Goal: Information Seeking & Learning: Find specific fact

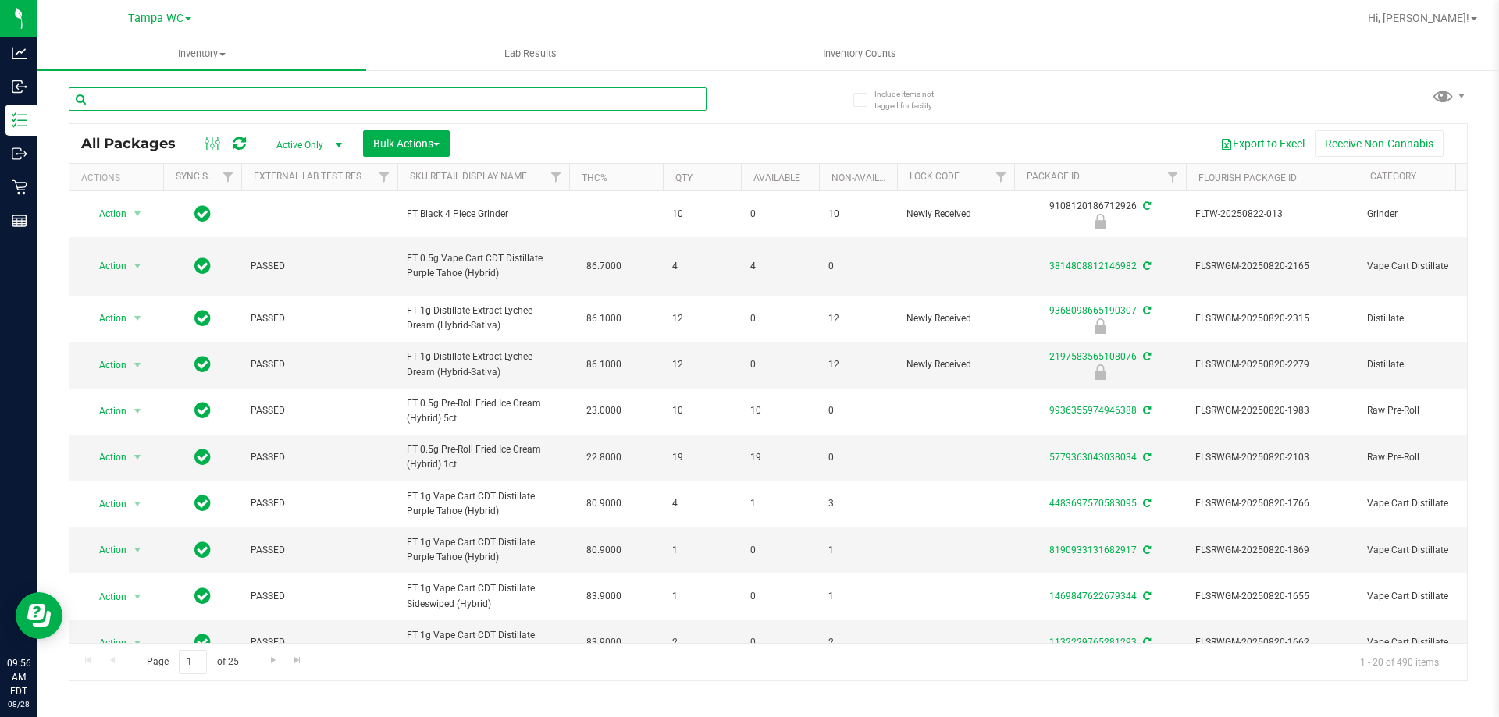
click at [370, 98] on input "text" at bounding box center [388, 98] width 638 height 23
drag, startPoint x: 126, startPoint y: 96, endPoint x: -522, endPoint y: -35, distance: 661.0
click at [0, 0] on html "Analytics Inbound Inventory Outbound Retail Reports 09:57 AM EDT [DATE] 08/28 T…" at bounding box center [749, 358] width 1499 height 717
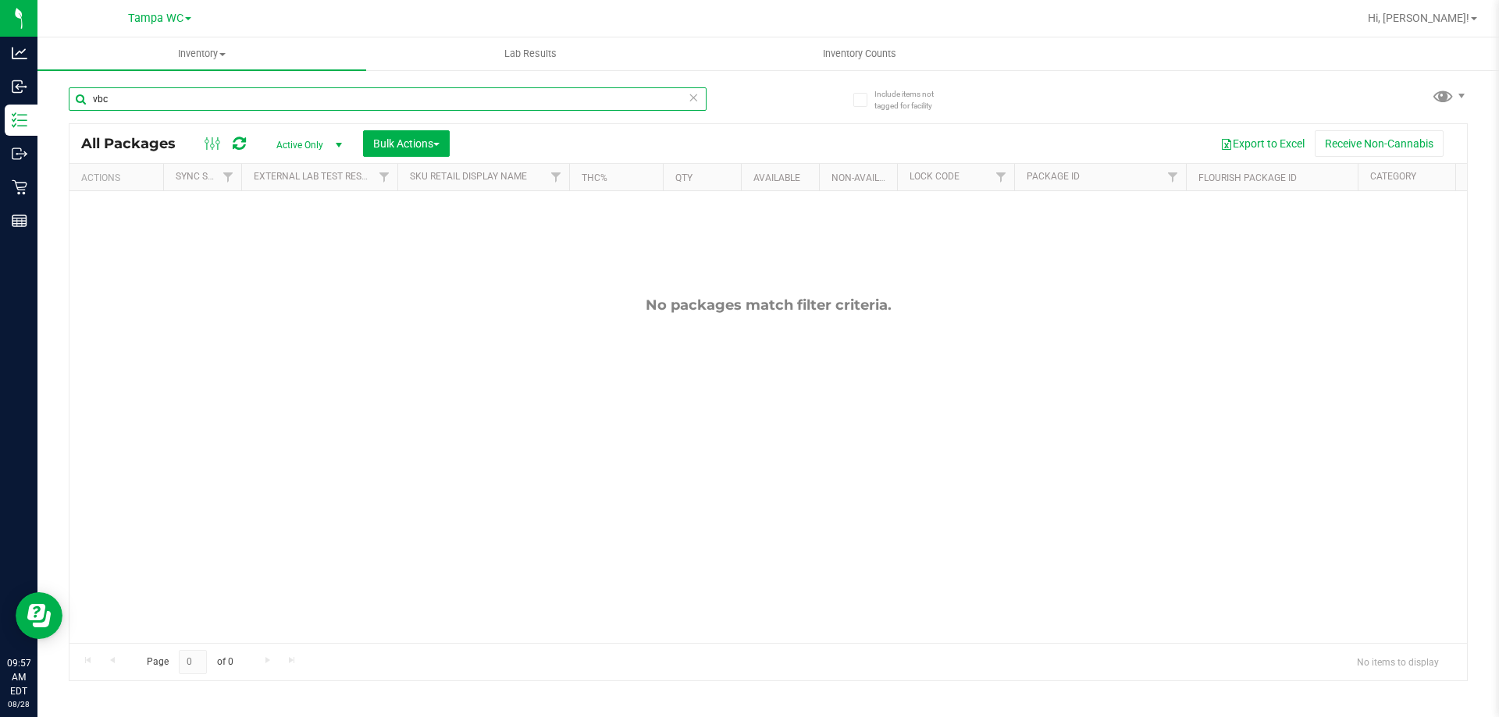
drag, startPoint x: 151, startPoint y: 94, endPoint x: -136, endPoint y: 95, distance: 287.3
click at [0, 95] on html "Analytics Inbound Inventory Outbound Retail Reports 09:57 AM EDT [DATE] 08/28 T…" at bounding box center [749, 358] width 1499 height 717
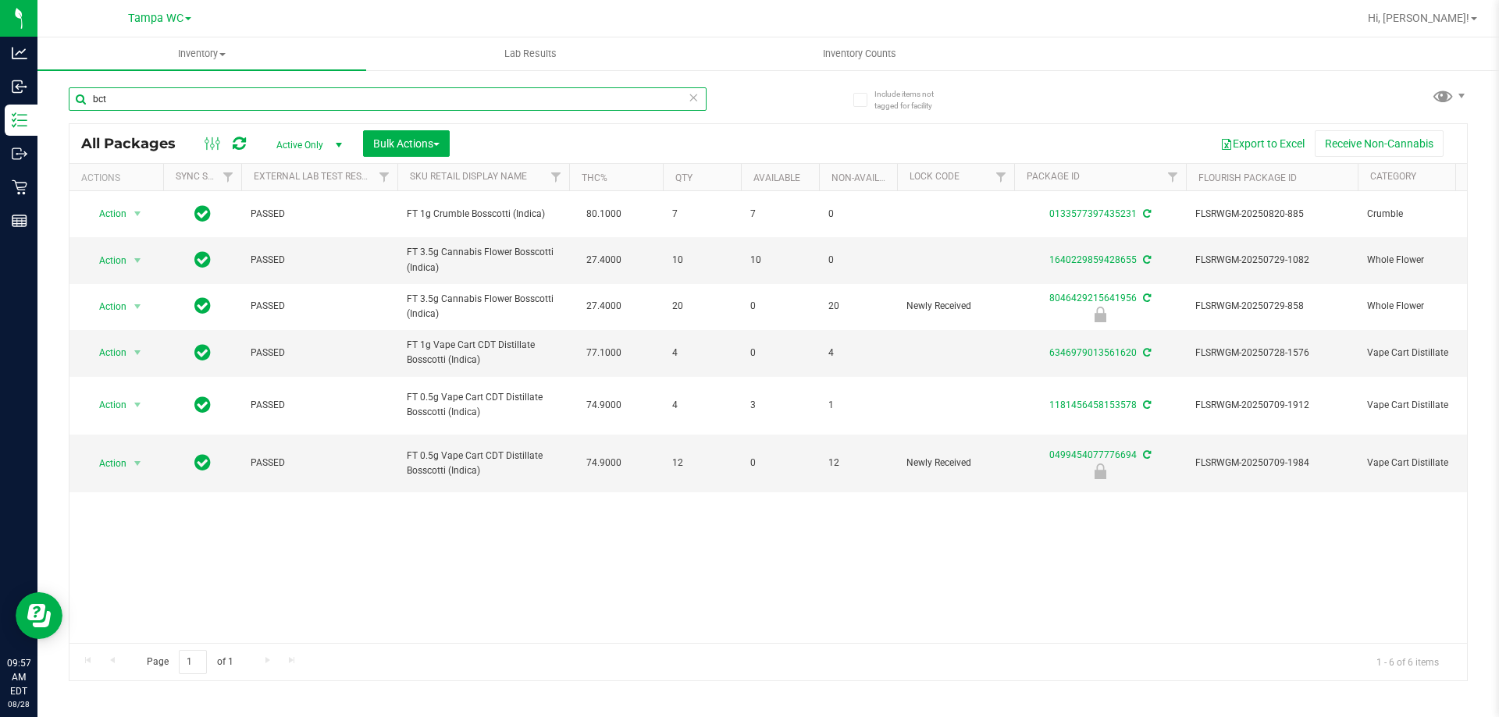
drag, startPoint x: 254, startPoint y: 95, endPoint x: -26, endPoint y: 96, distance: 280.2
click at [0, 96] on html "Analytics Inbound Inventory Outbound Retail Reports 09:57 AM EDT [DATE] 08/28 T…" at bounding box center [749, 358] width 1499 height 717
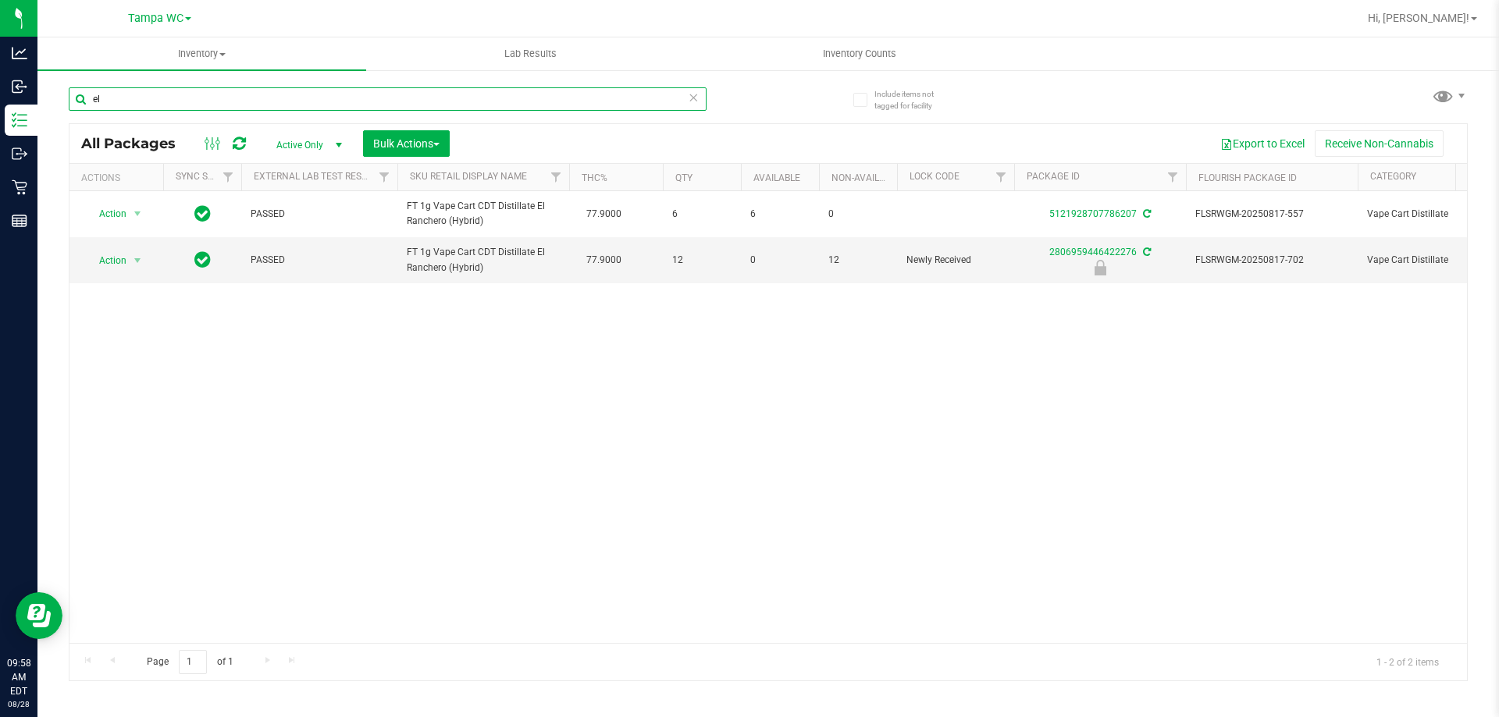
type input "e"
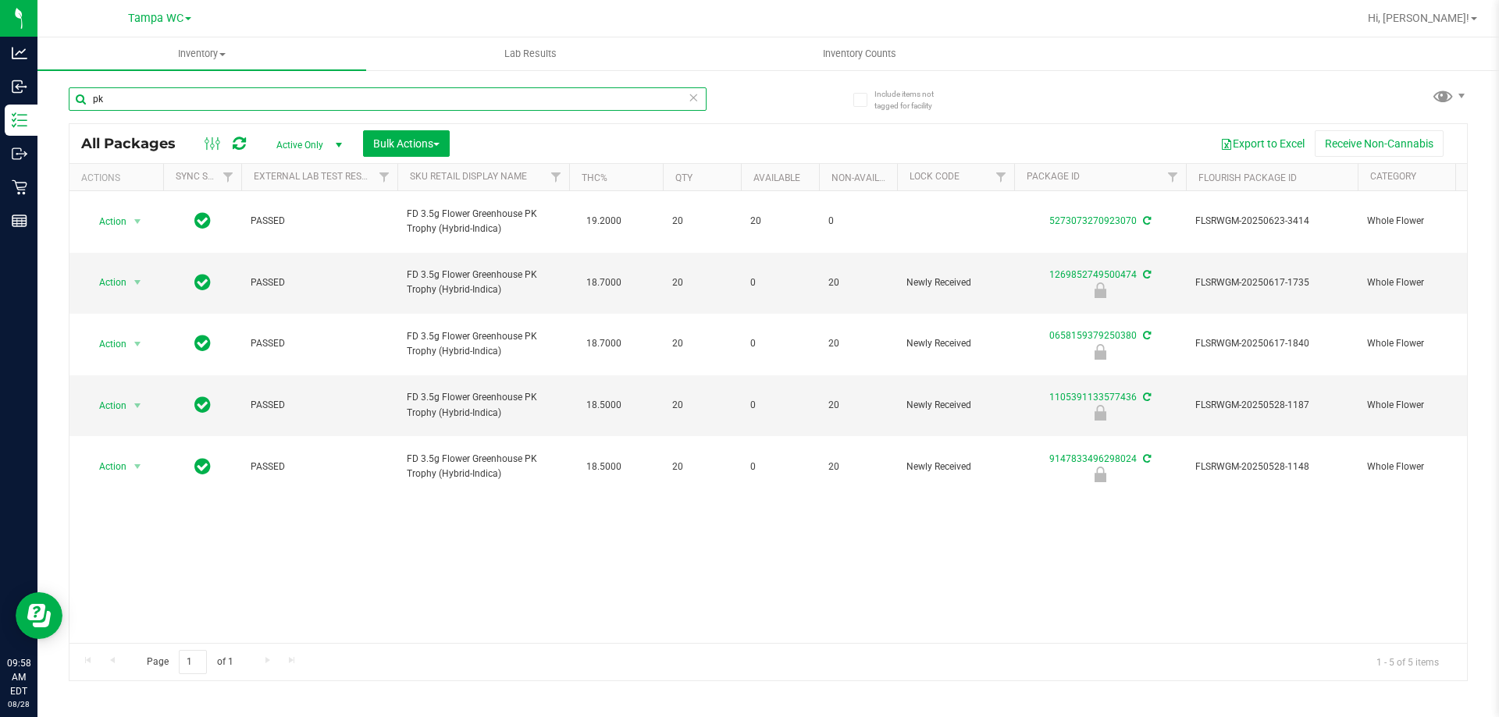
type input "p"
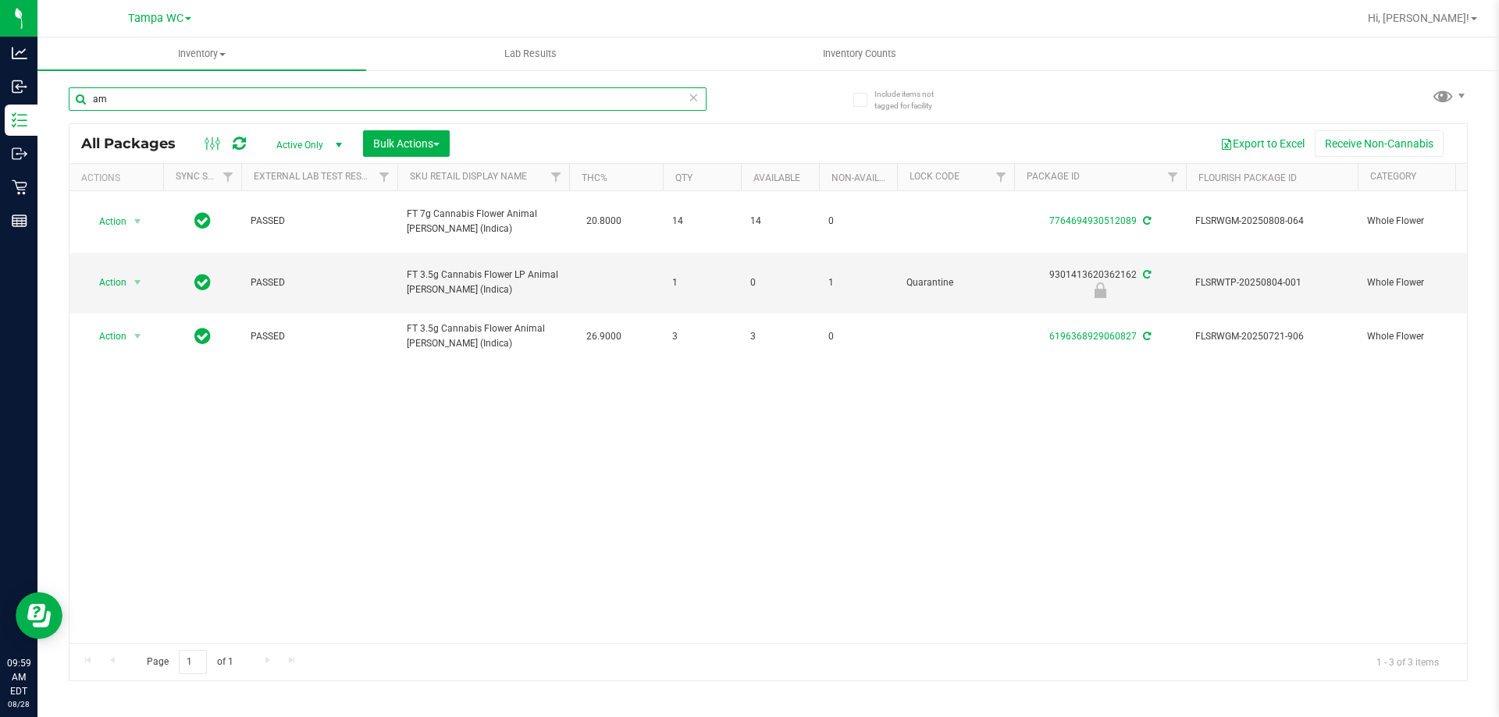
type input "a"
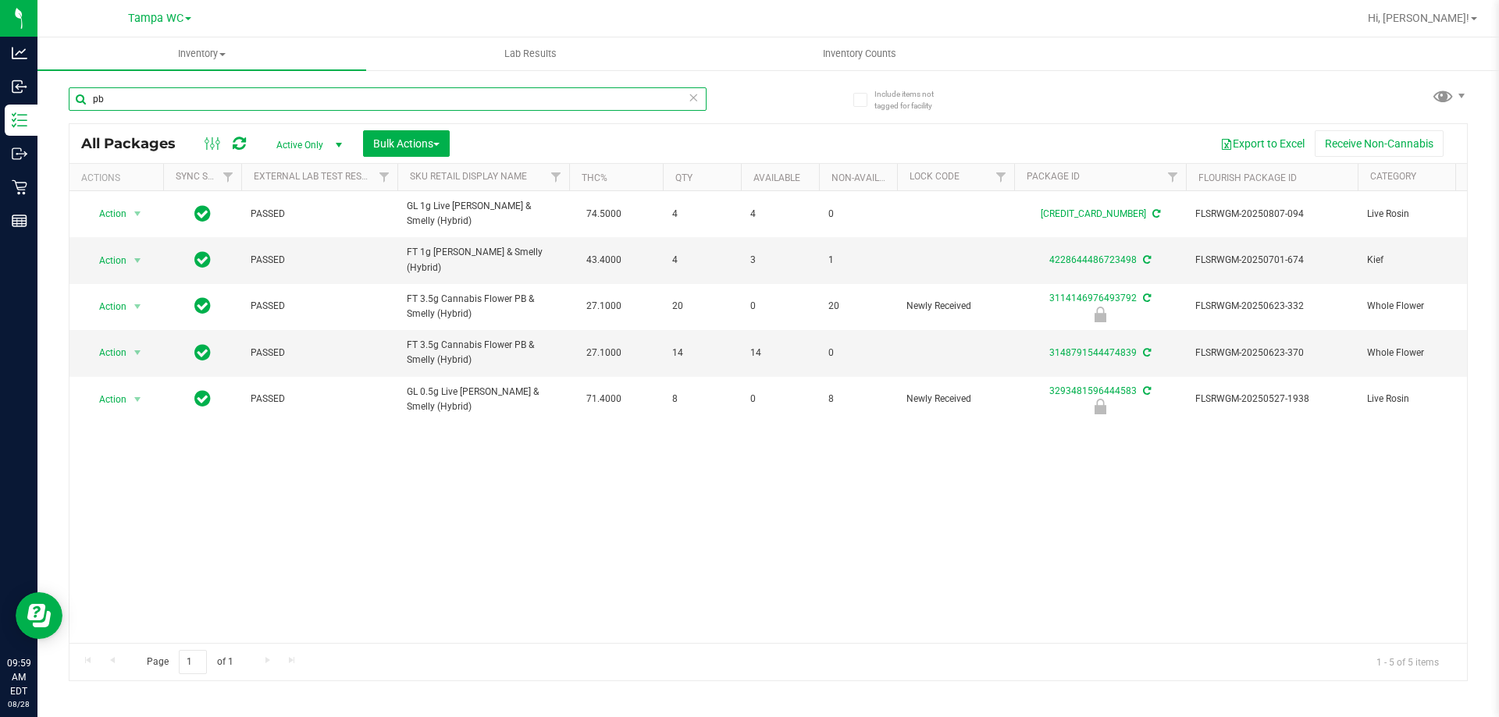
type input "p"
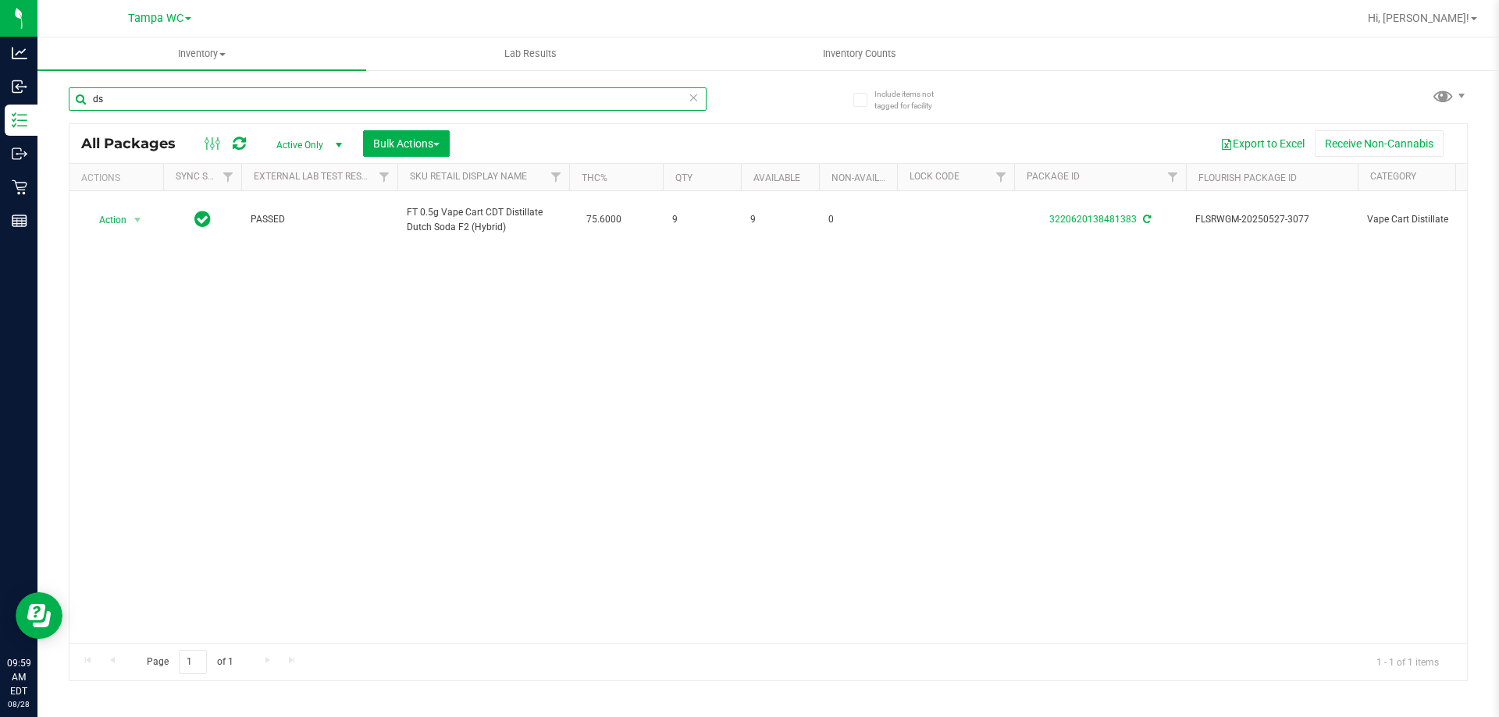
type input "d"
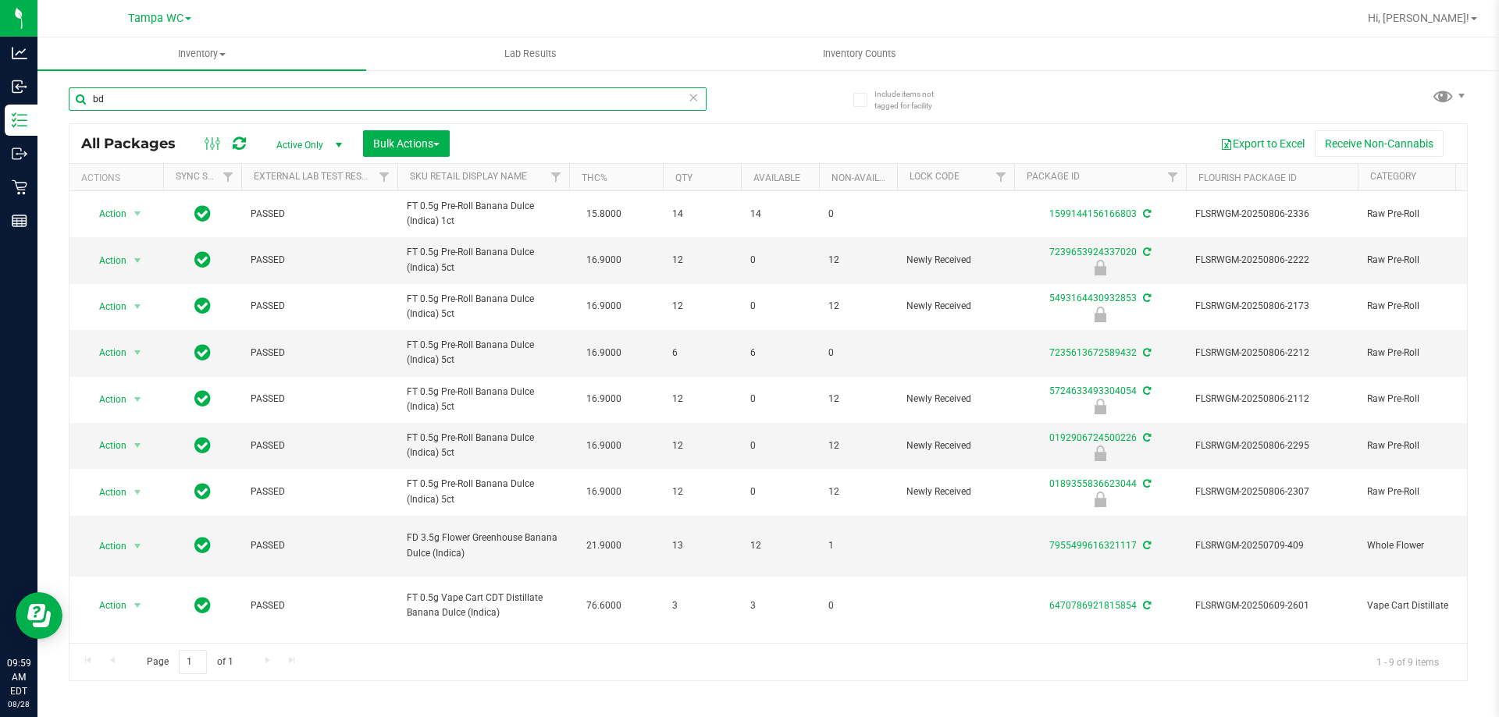
type input "b"
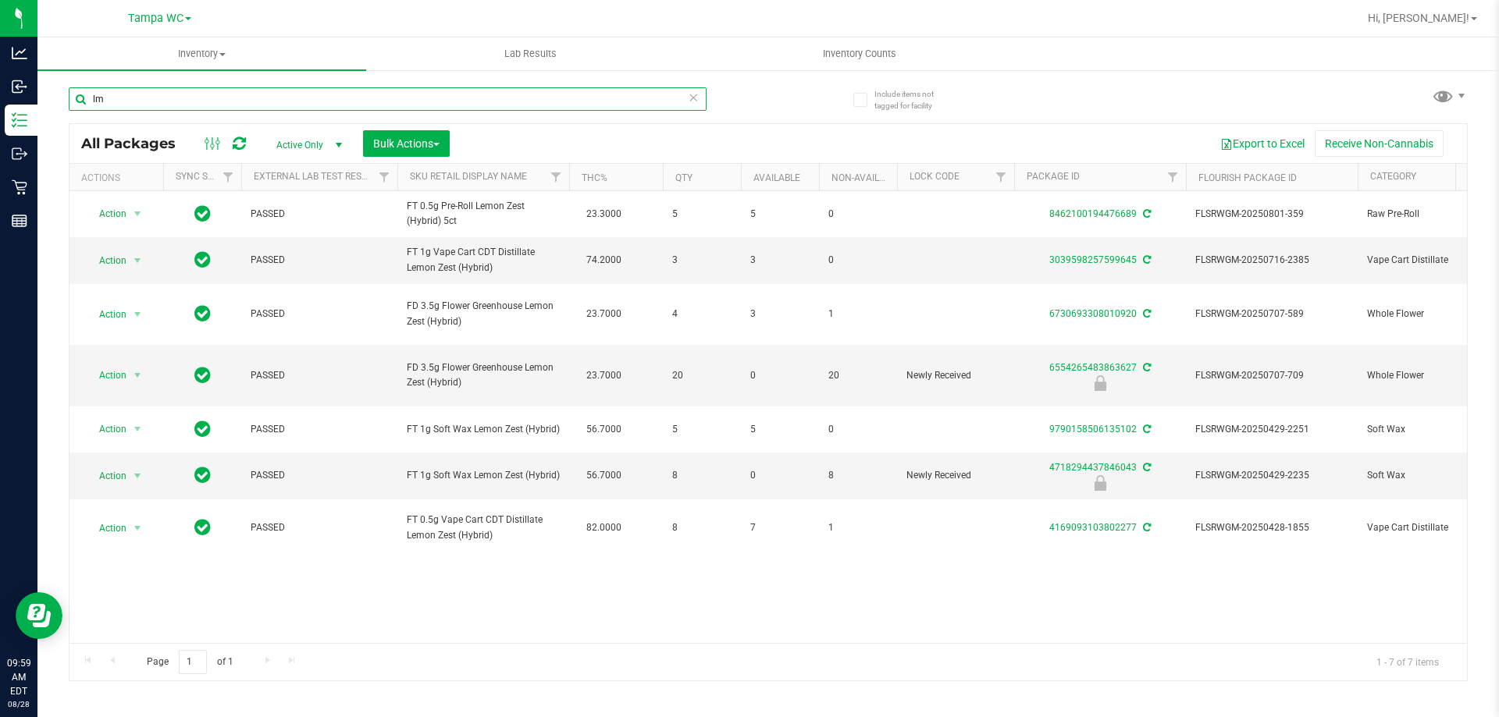
type input "l"
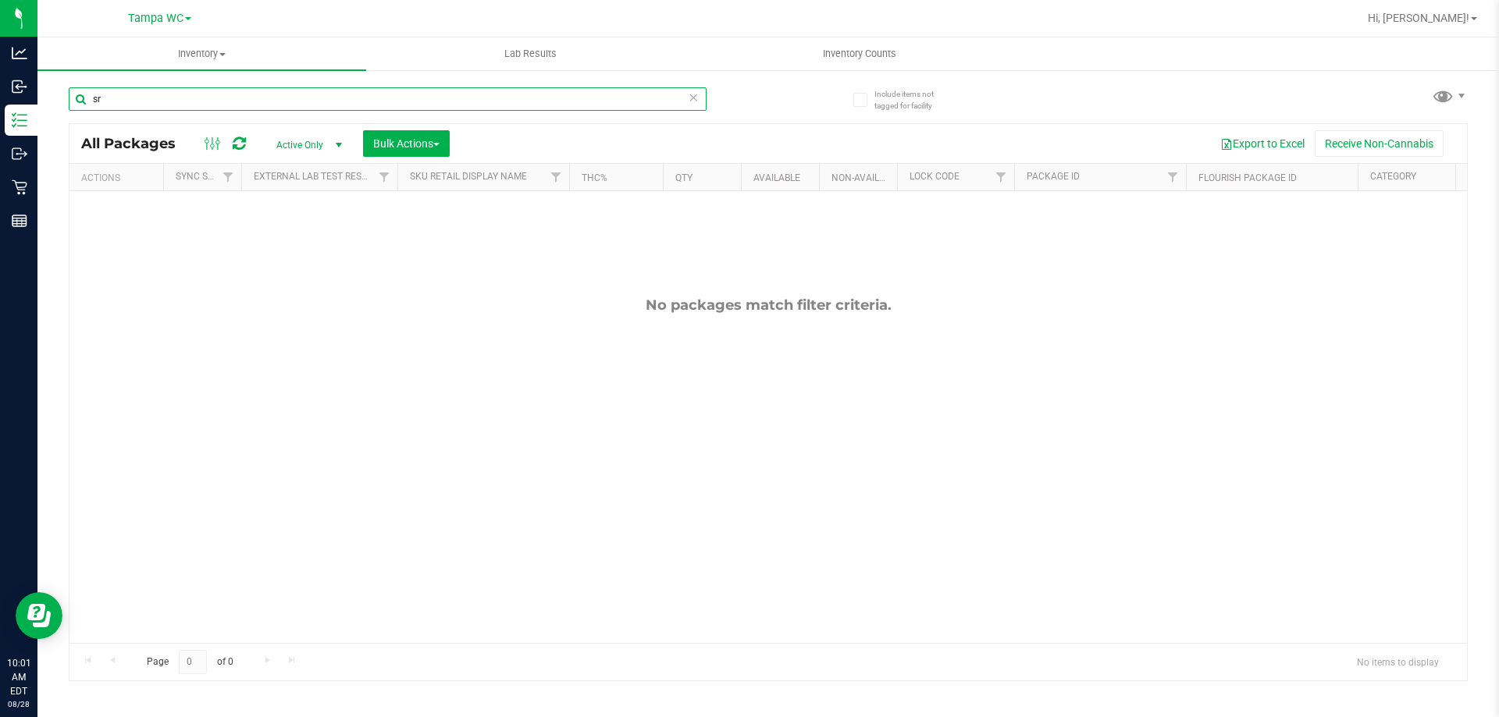
type input "s"
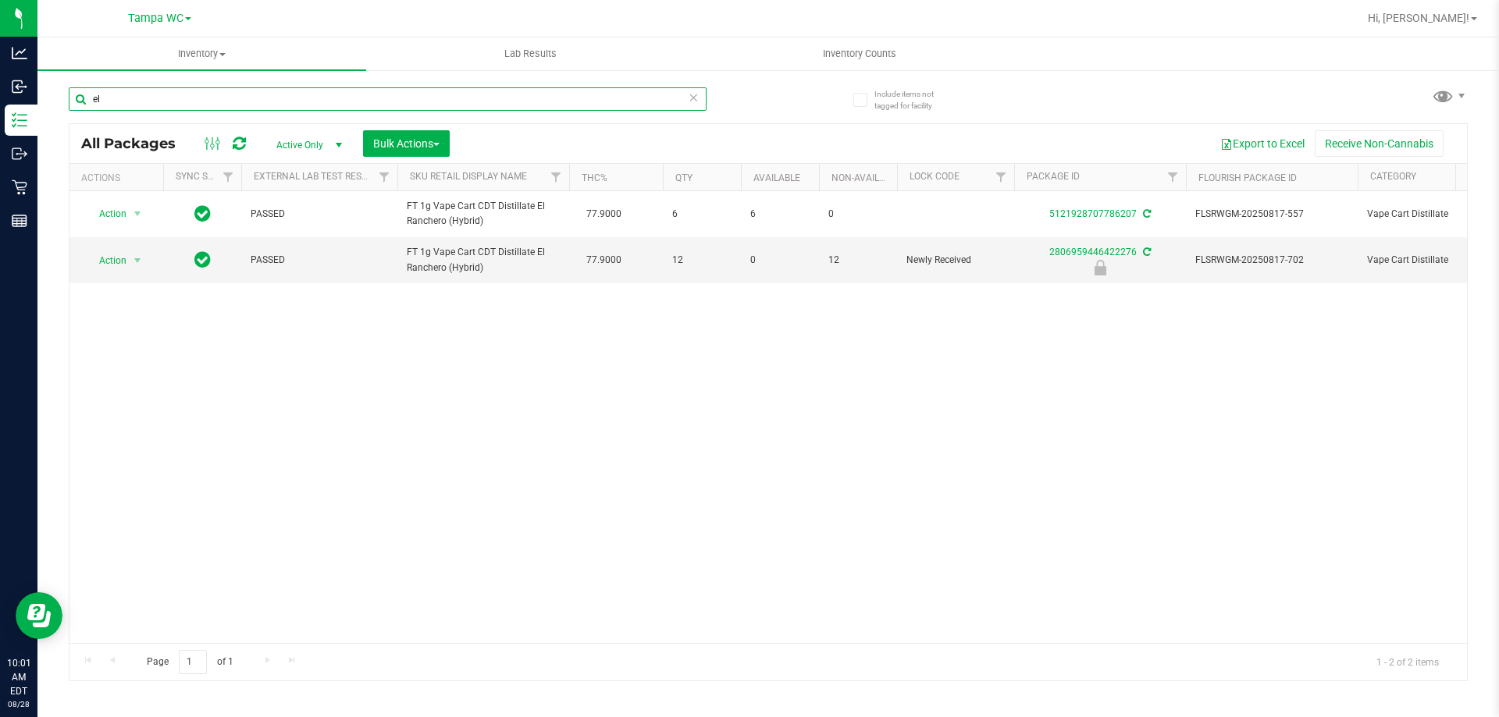
type input "e"
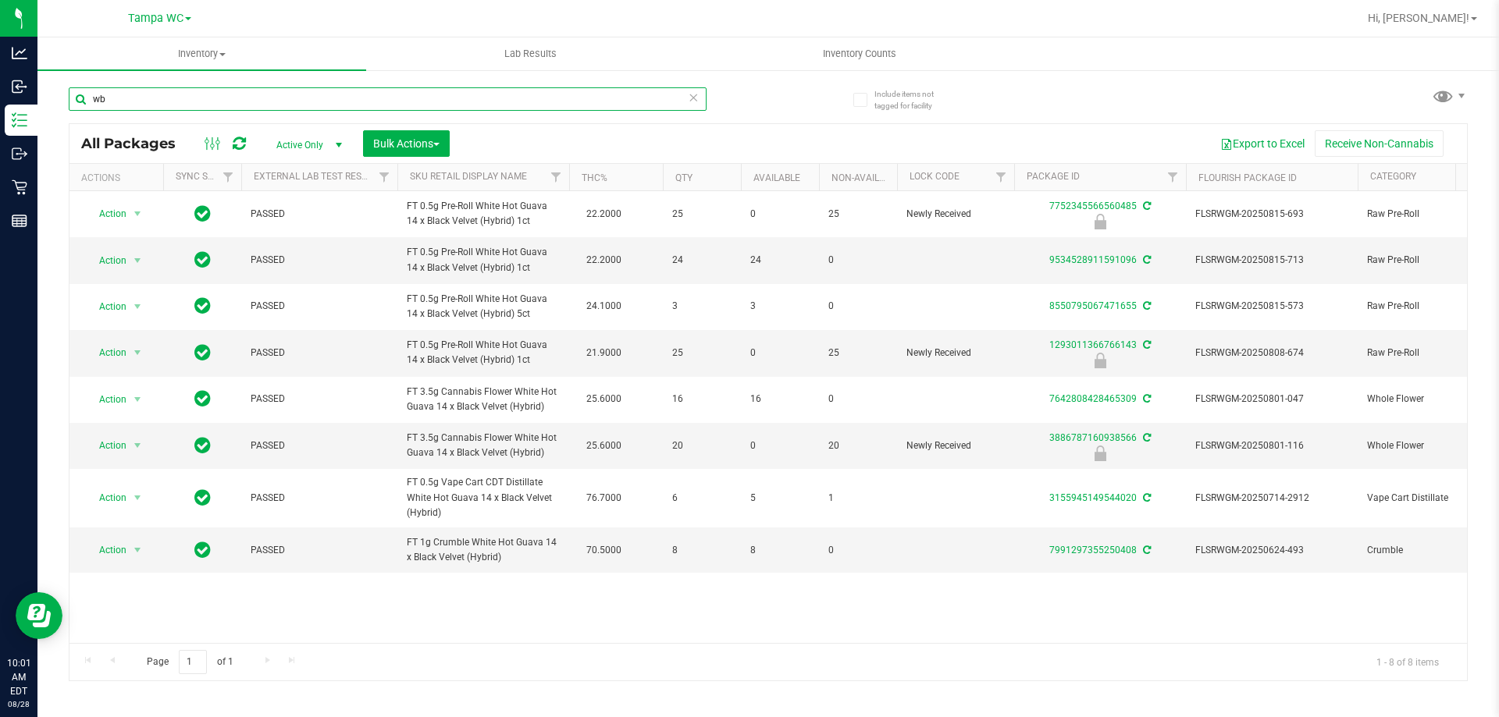
type input "w"
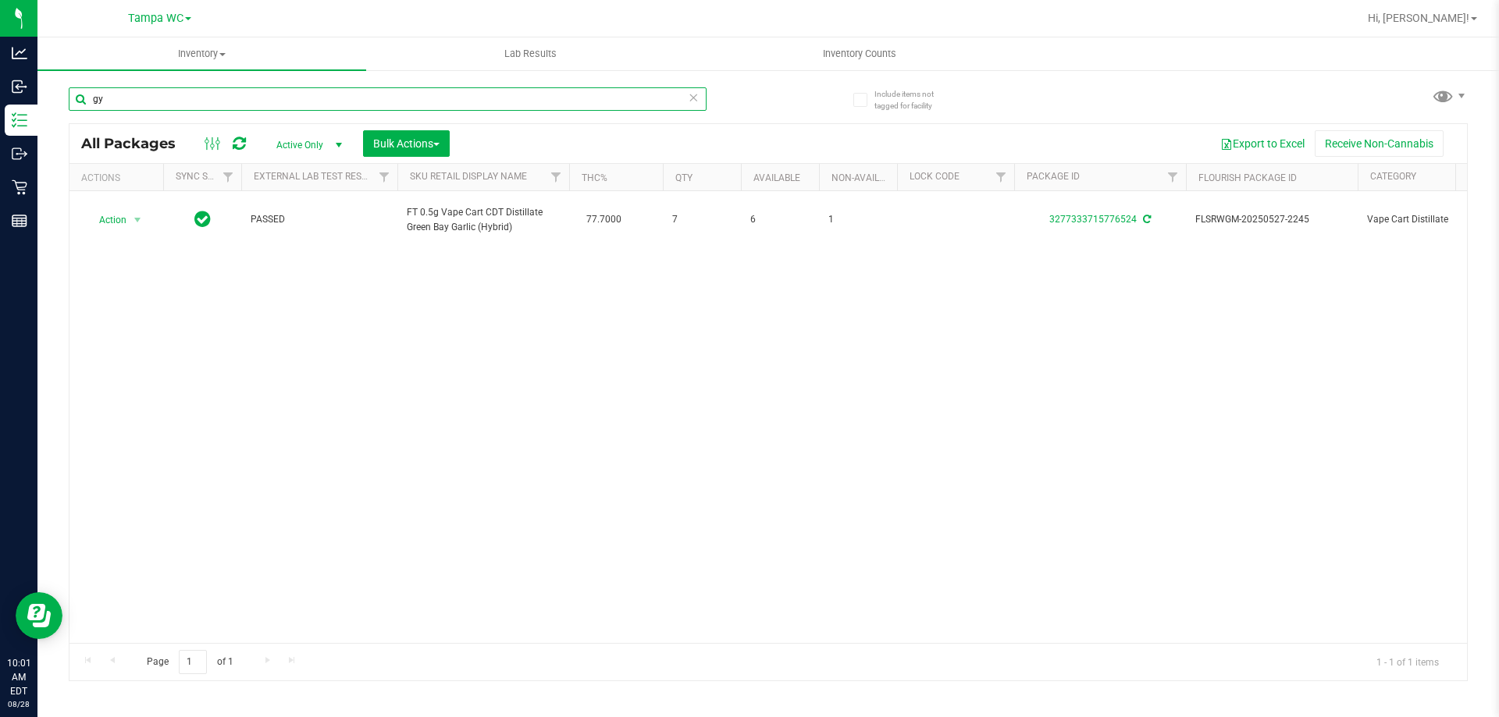
type input "g"
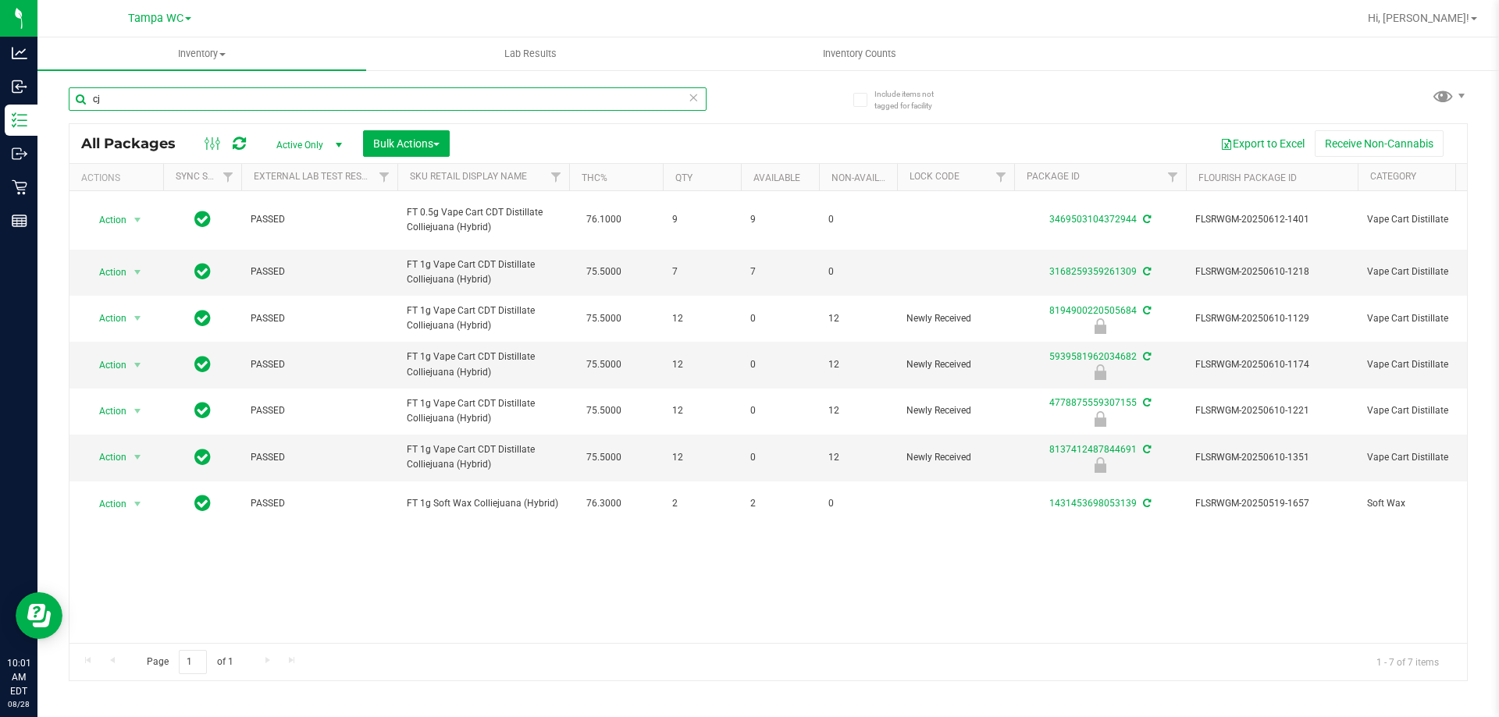
type input "c"
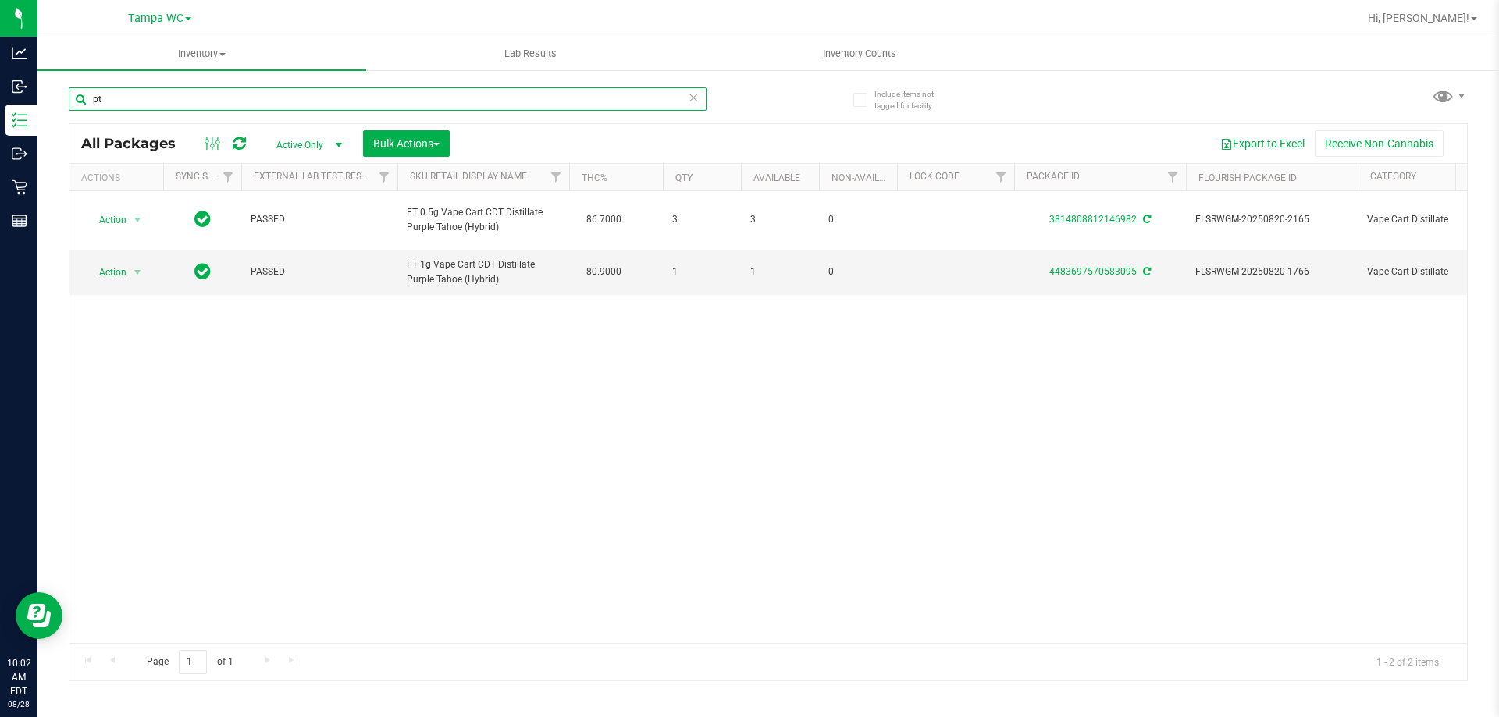
type input "p"
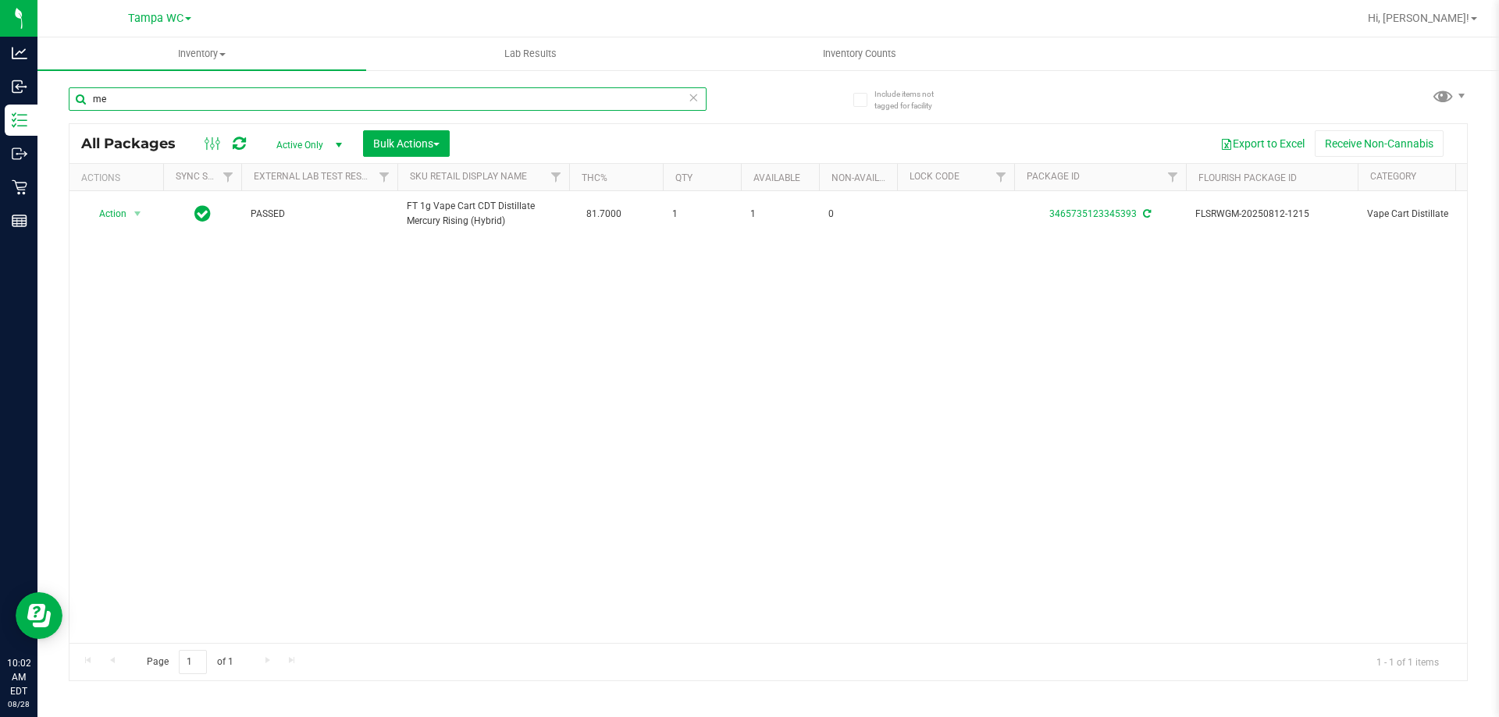
type input "m"
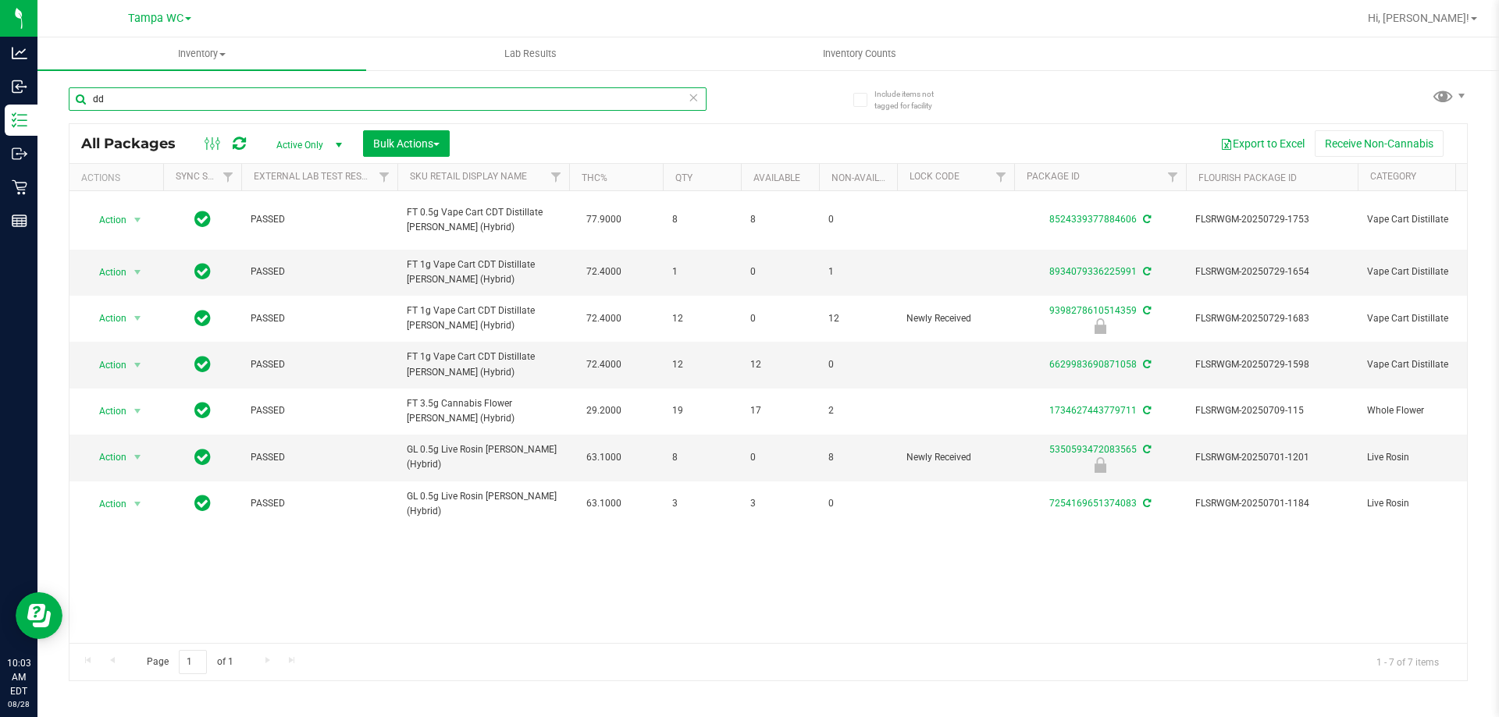
type input "d"
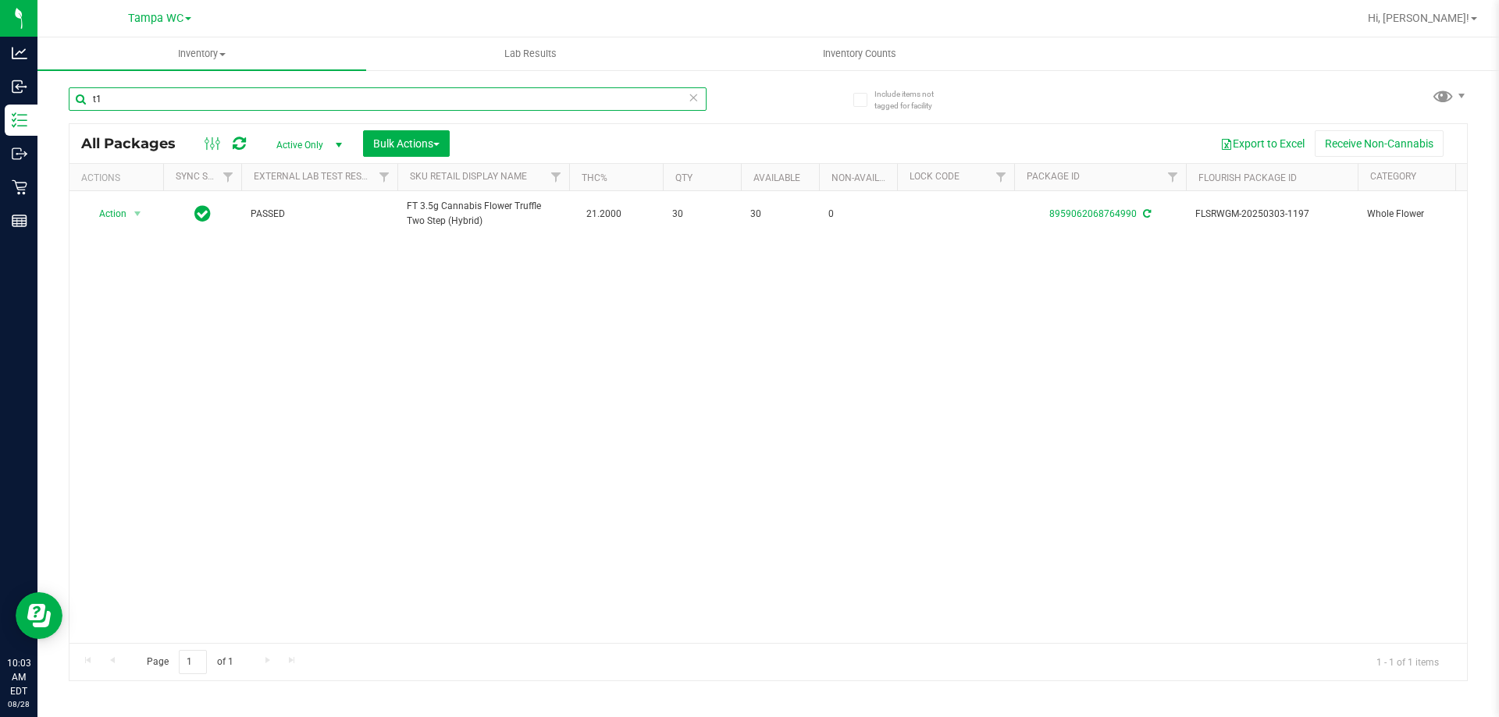
type input "t"
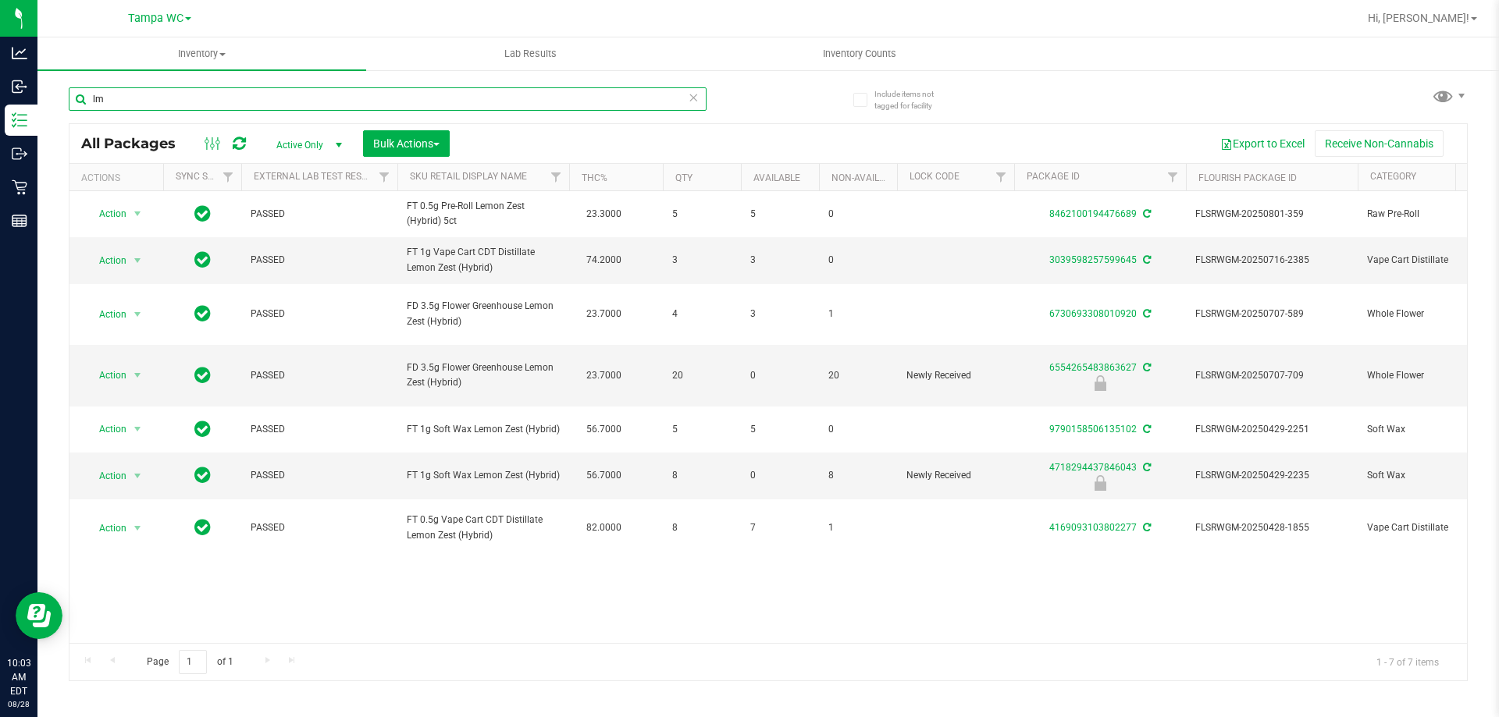
type input "l"
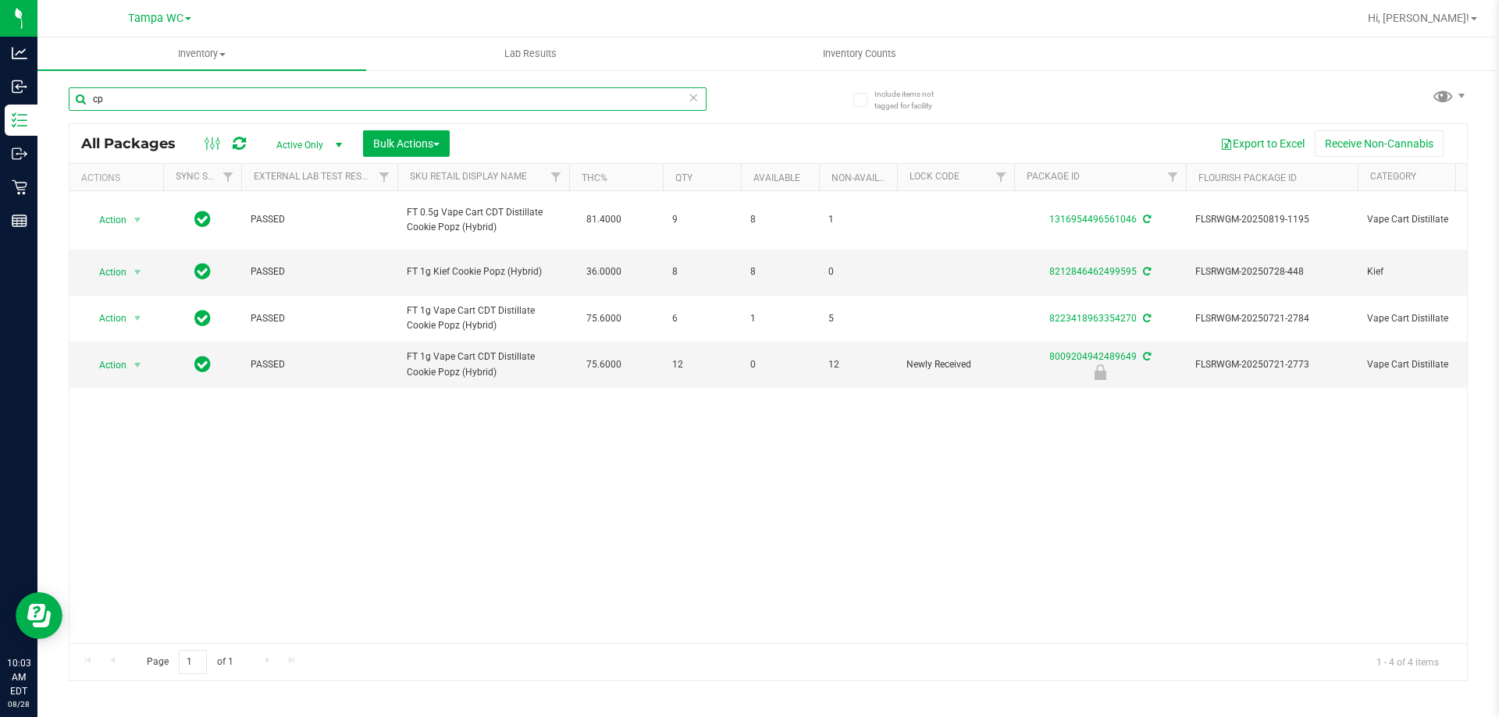
type input "c"
drag, startPoint x: 190, startPoint y: 90, endPoint x: -149, endPoint y: 115, distance: 339.7
click at [0, 115] on html "Analytics Inbound Inventory Outbound Retail Reports 10:03 AM EDT [DATE] 08/28 T…" at bounding box center [749, 358] width 1499 height 717
type input "bfp"
